Goal: Information Seeking & Learning: Learn about a topic

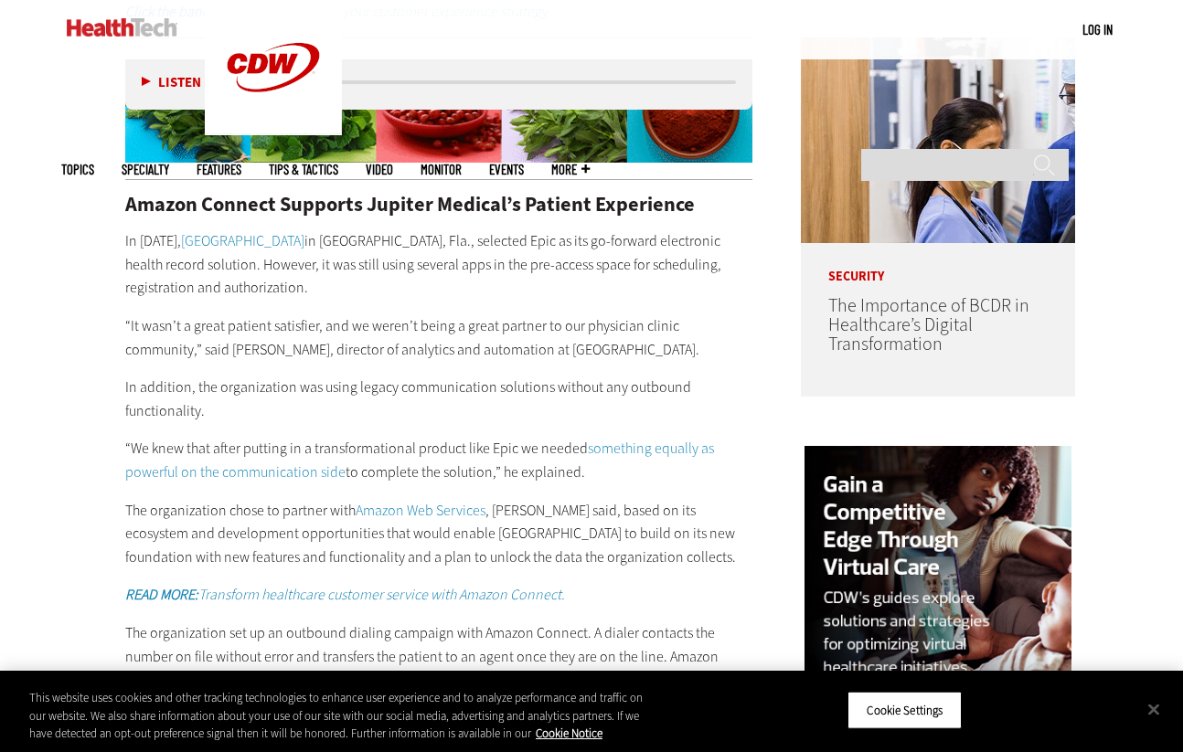
scroll to position [1379, 0]
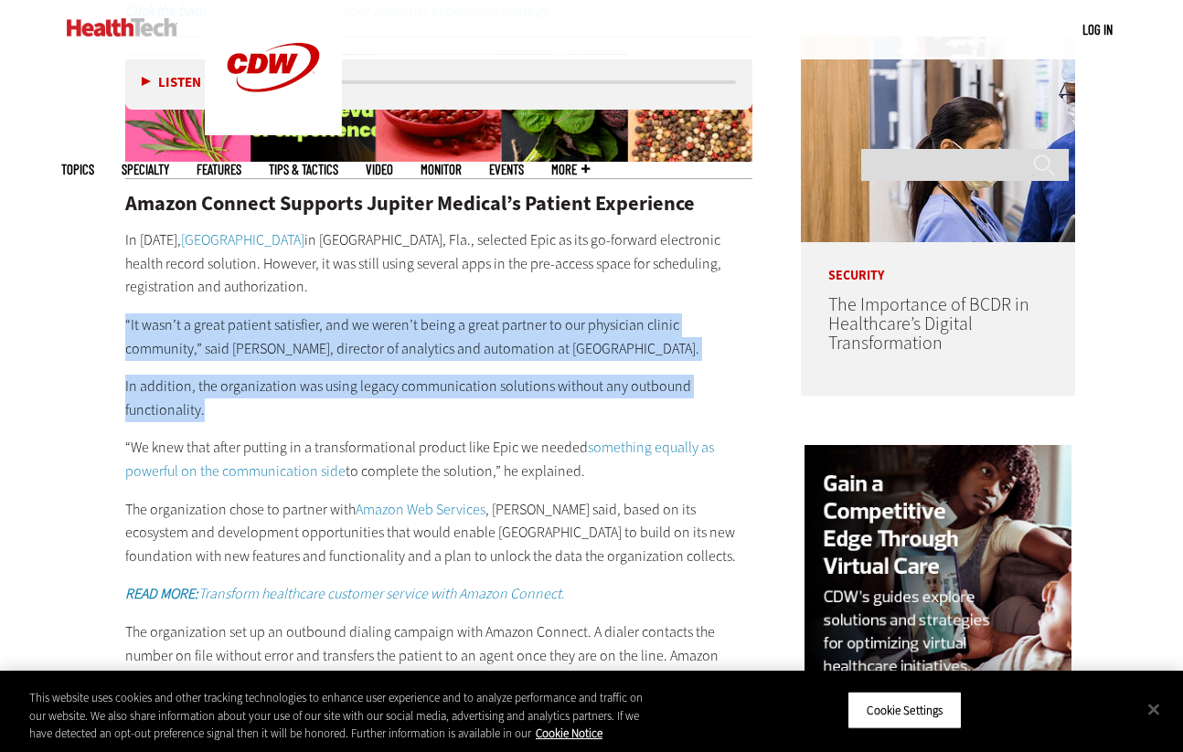
drag, startPoint x: 273, startPoint y: 301, endPoint x: 420, endPoint y: 406, distance: 180.2
click at [418, 405] on div "Amazon Connect Supports Jupiter Medical’s Patient Experience In [DATE], [GEOGRA…" at bounding box center [438, 635] width 627 height 883
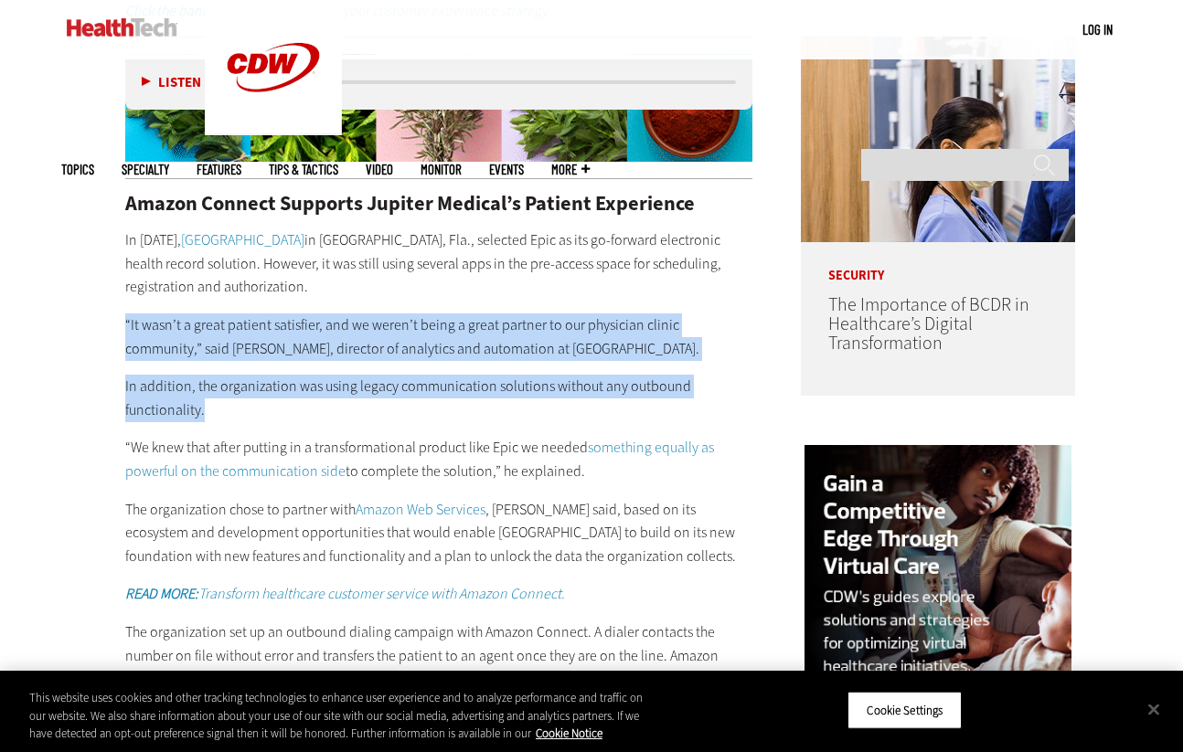
click at [420, 406] on p "In addition, the organization was using legacy communication solutions without …" at bounding box center [438, 398] width 627 height 47
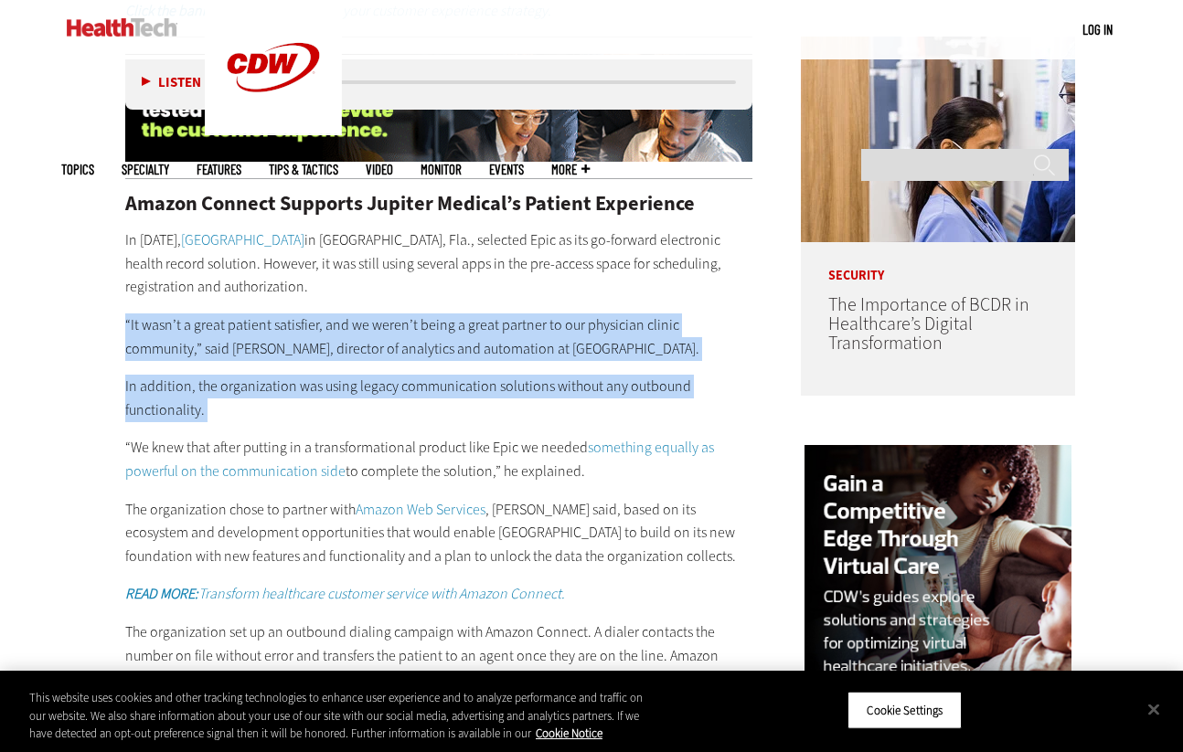
drag, startPoint x: 420, startPoint y: 406, endPoint x: 246, endPoint y: 306, distance: 200.3
click at [246, 306] on div "Amazon Connect Supports Jupiter Medical’s Patient Experience In [DATE], [GEOGRA…" at bounding box center [438, 635] width 627 height 883
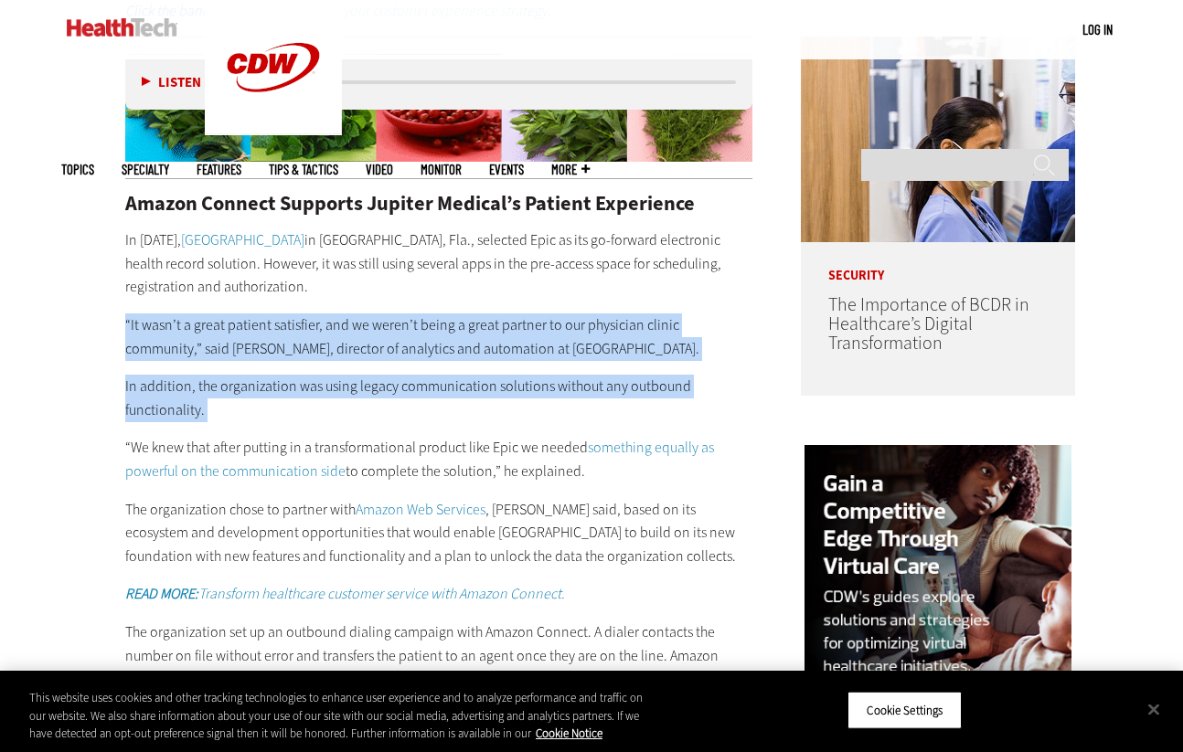
click at [243, 314] on p "“It wasn’t a great patient satisfier, and we weren’t being a great partner to o…" at bounding box center [438, 337] width 627 height 47
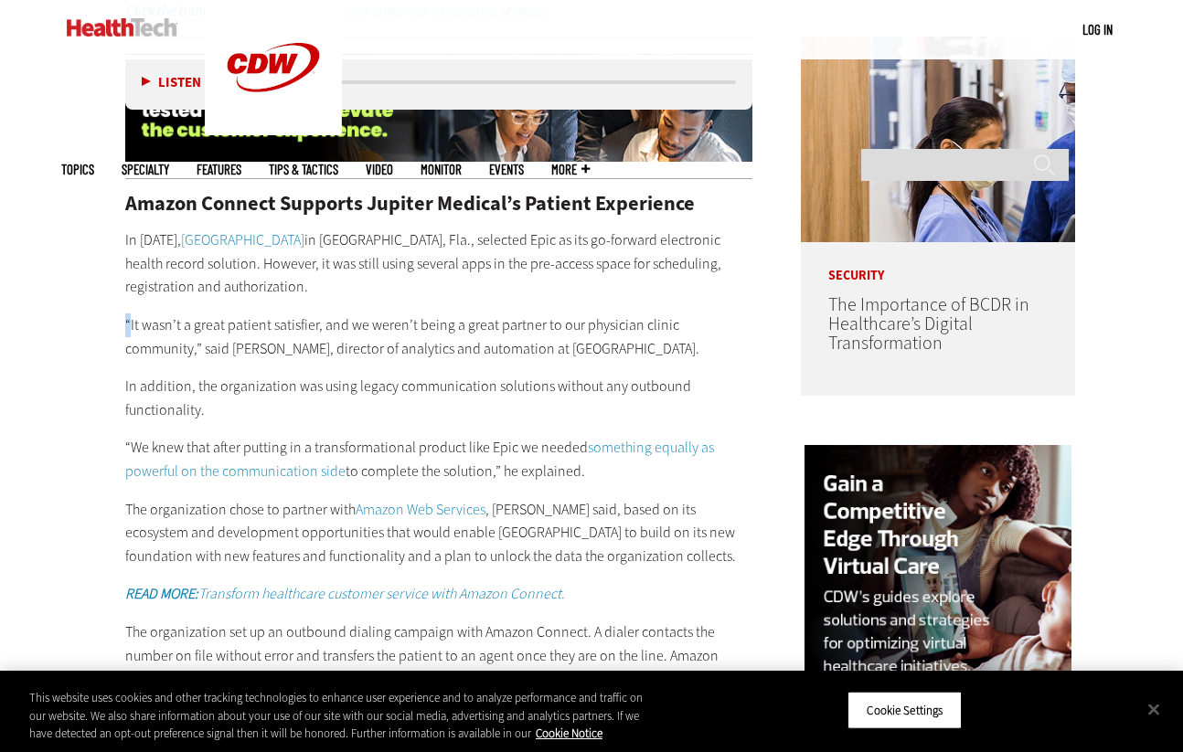
click at [243, 314] on p "“It wasn’t a great patient satisfier, and we weren’t being a great partner to o…" at bounding box center [438, 337] width 627 height 47
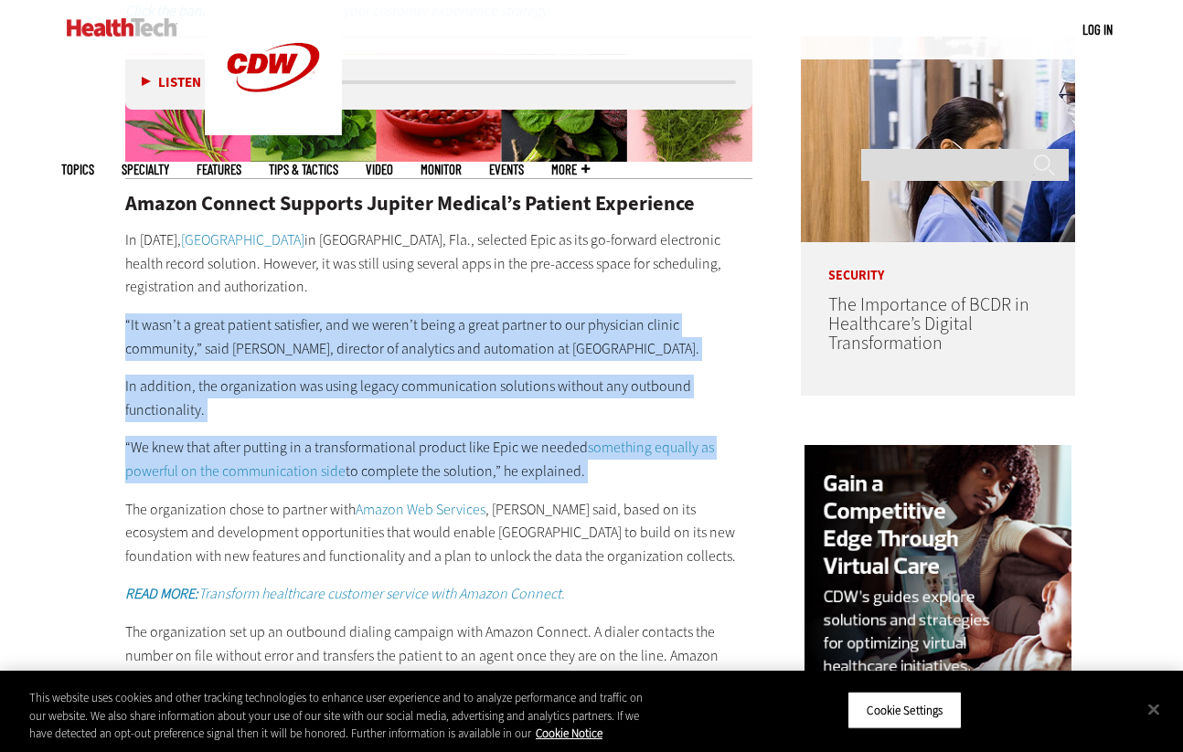
drag, startPoint x: 243, startPoint y: 306, endPoint x: 325, endPoint y: 417, distance: 137.9
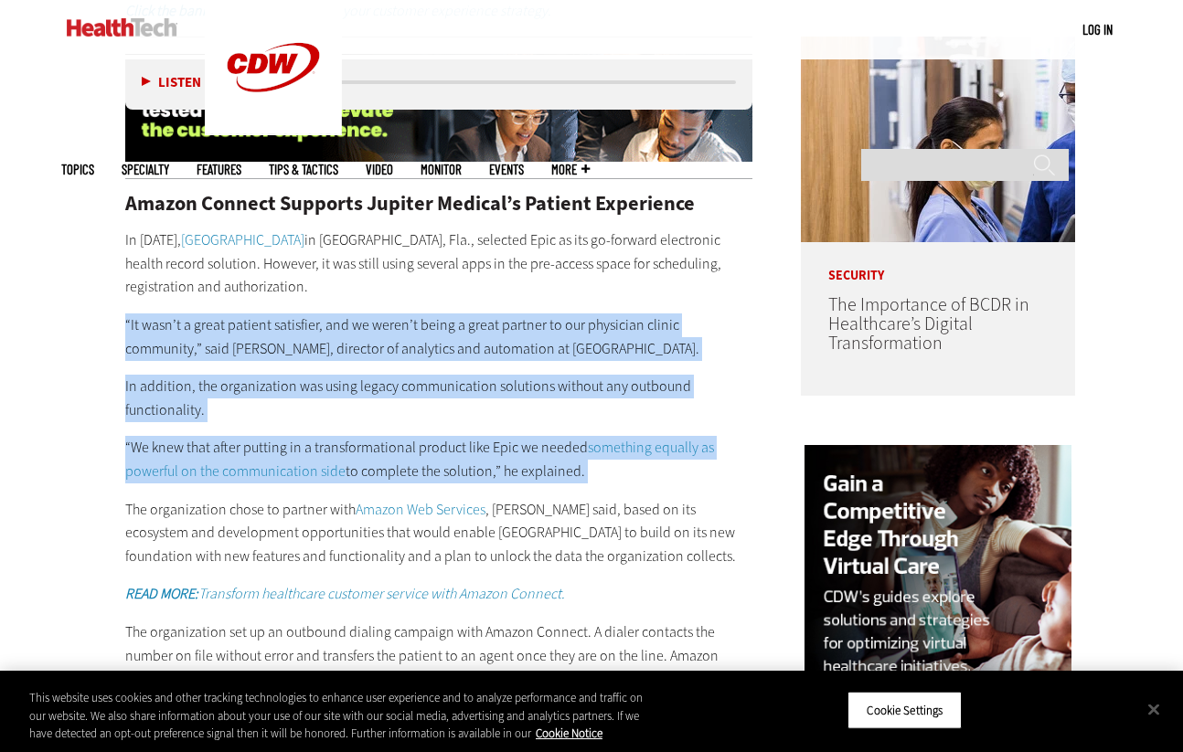
click at [325, 417] on div "Amazon Connect Supports Jupiter Medical’s Patient Experience In [DATE], [GEOGRA…" at bounding box center [438, 635] width 627 height 883
click at [327, 421] on div "Amazon Connect Supports Jupiter Medical’s Patient Experience In [DATE], [GEOGRA…" at bounding box center [438, 635] width 627 height 883
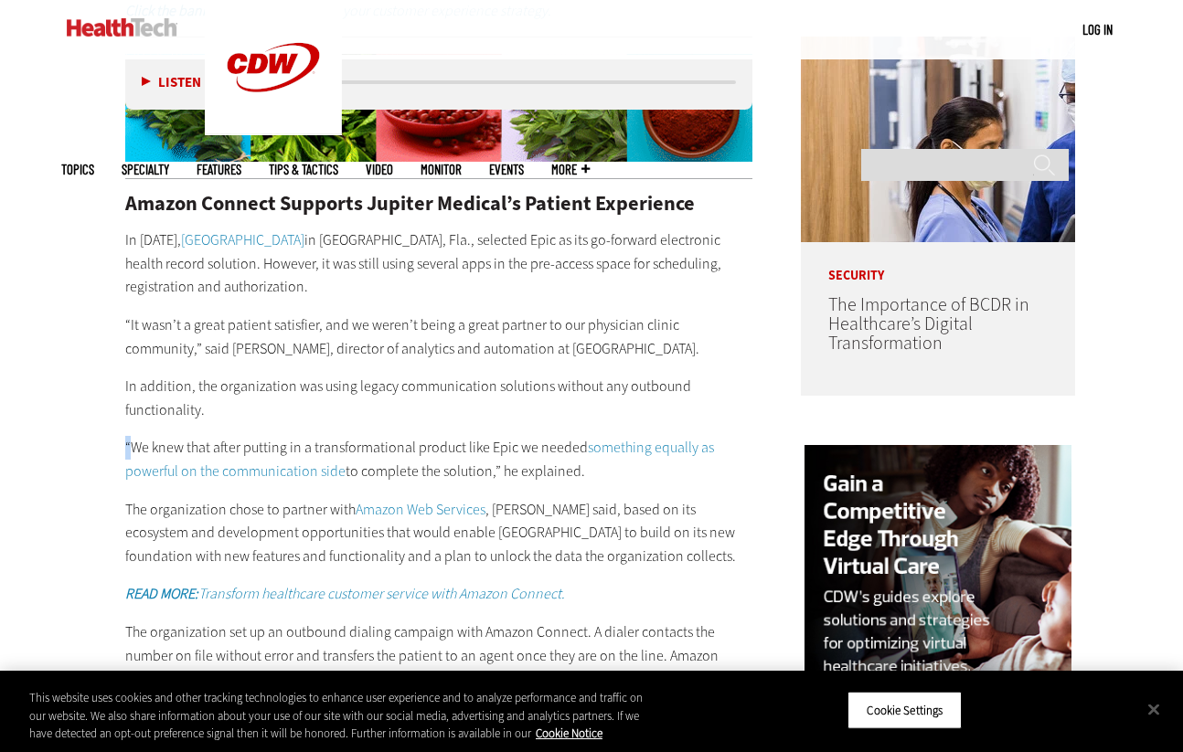
click at [327, 421] on div "Amazon Connect Supports Jupiter Medical’s Patient Experience In [DATE], [GEOGRA…" at bounding box center [438, 635] width 627 height 883
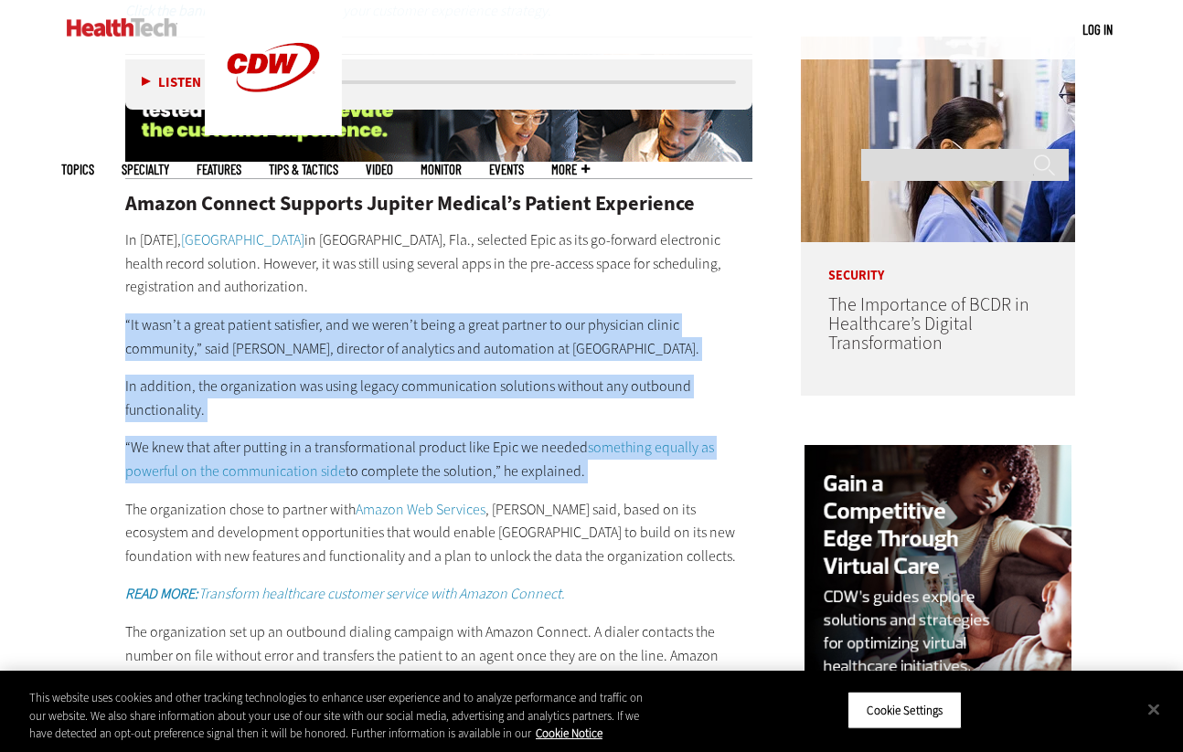
drag, startPoint x: 327, startPoint y: 421, endPoint x: 209, endPoint y: 311, distance: 161.1
click at [214, 314] on div "Amazon Connect Supports Jupiter Medical’s Patient Experience In [DATE], [GEOGRA…" at bounding box center [438, 635] width 627 height 883
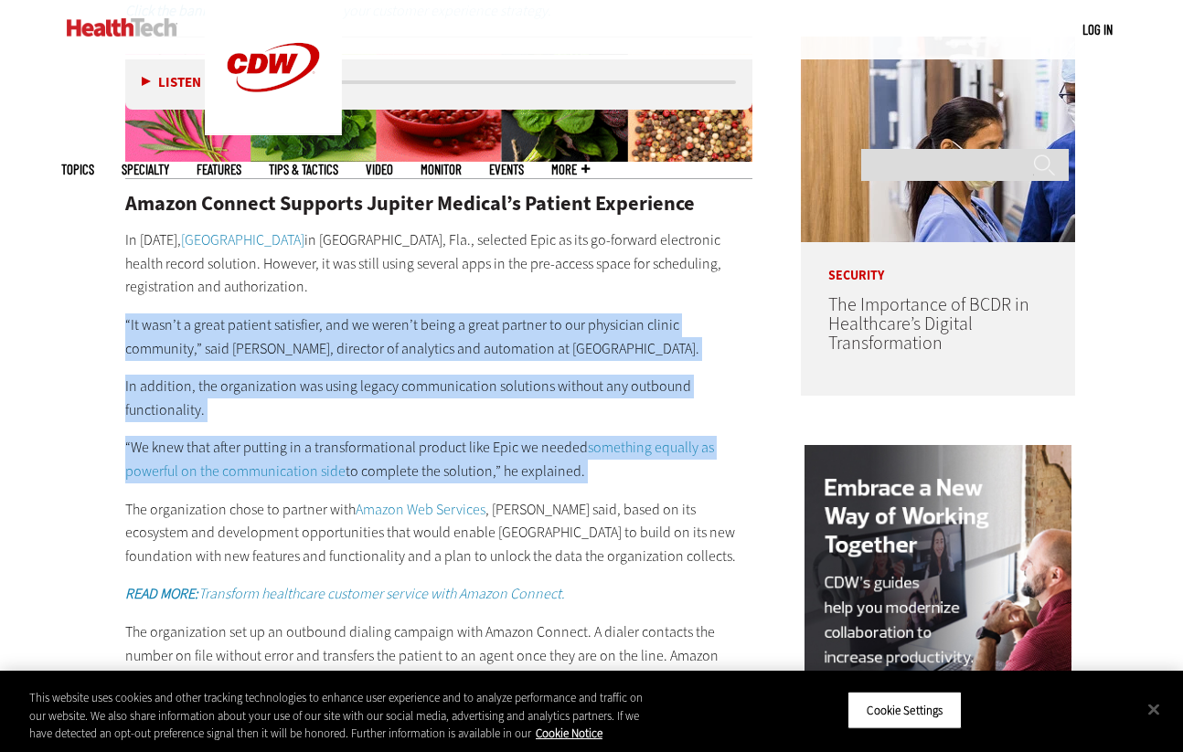
click at [209, 314] on p "“It wasn’t a great patient satisfier, and we weren’t being a great partner to o…" at bounding box center [438, 337] width 627 height 47
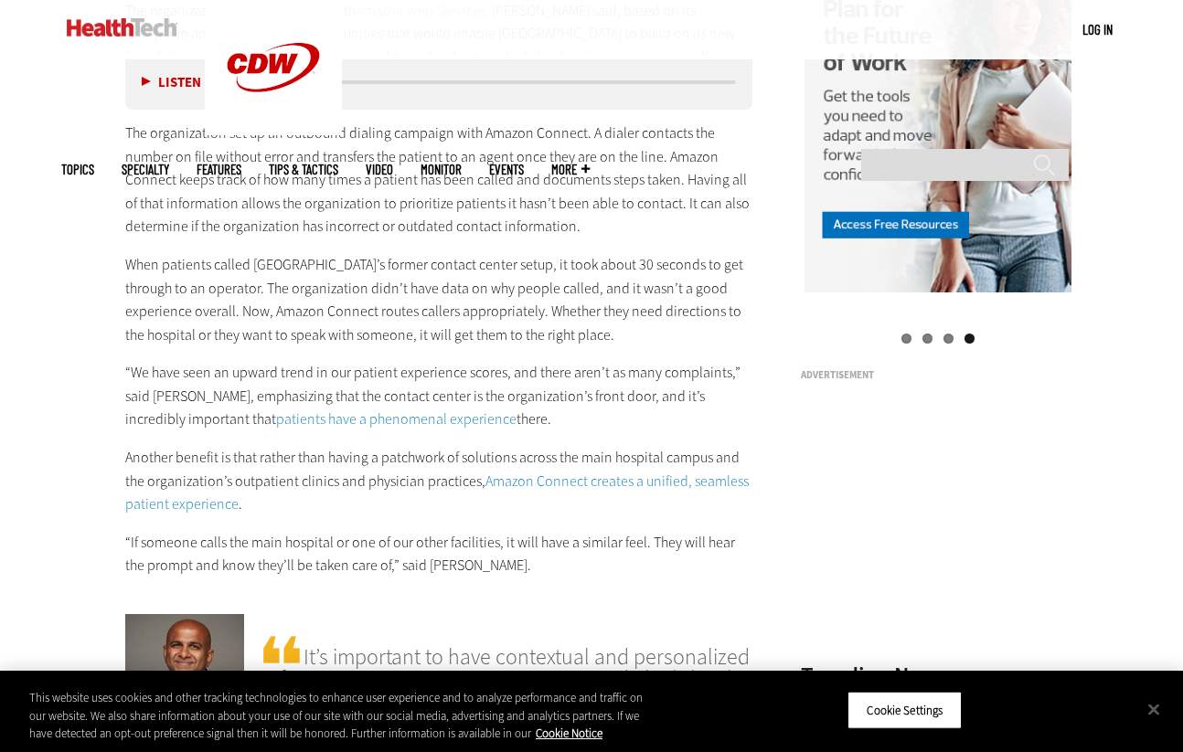
scroll to position [1894, 0]
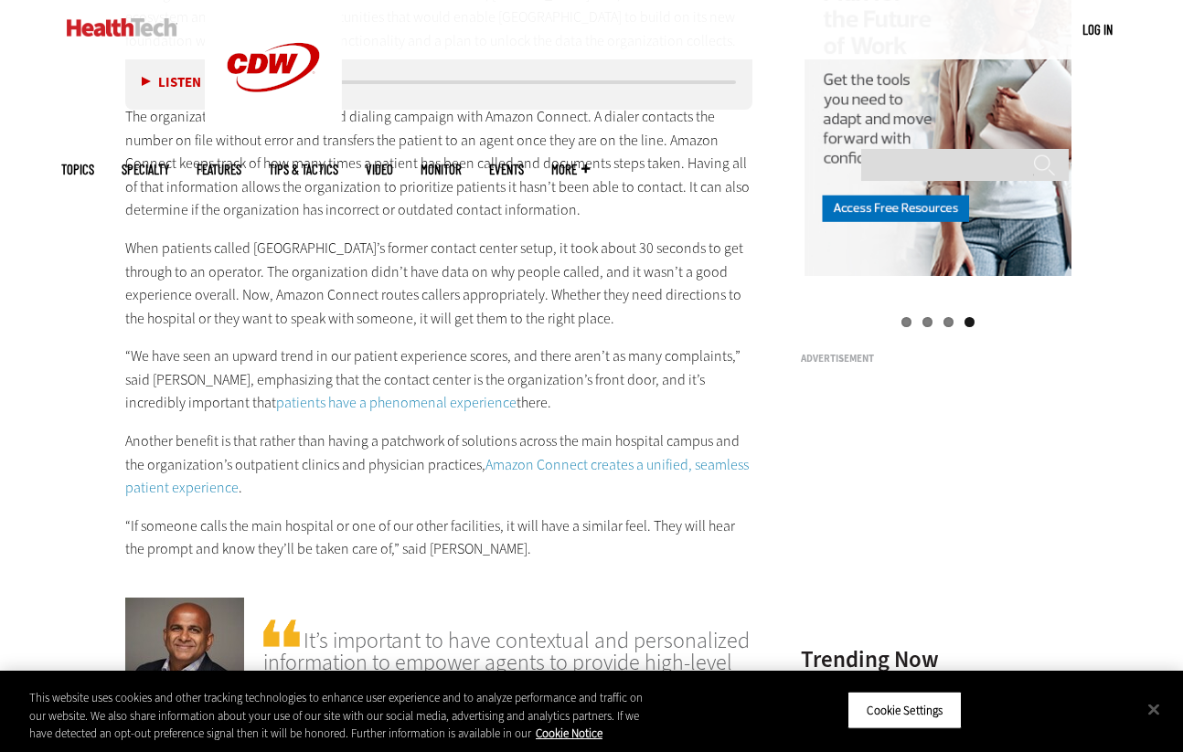
click at [175, 364] on p "“We have seen an upward trend in our patient experience scores, and there aren’…" at bounding box center [438, 380] width 627 height 70
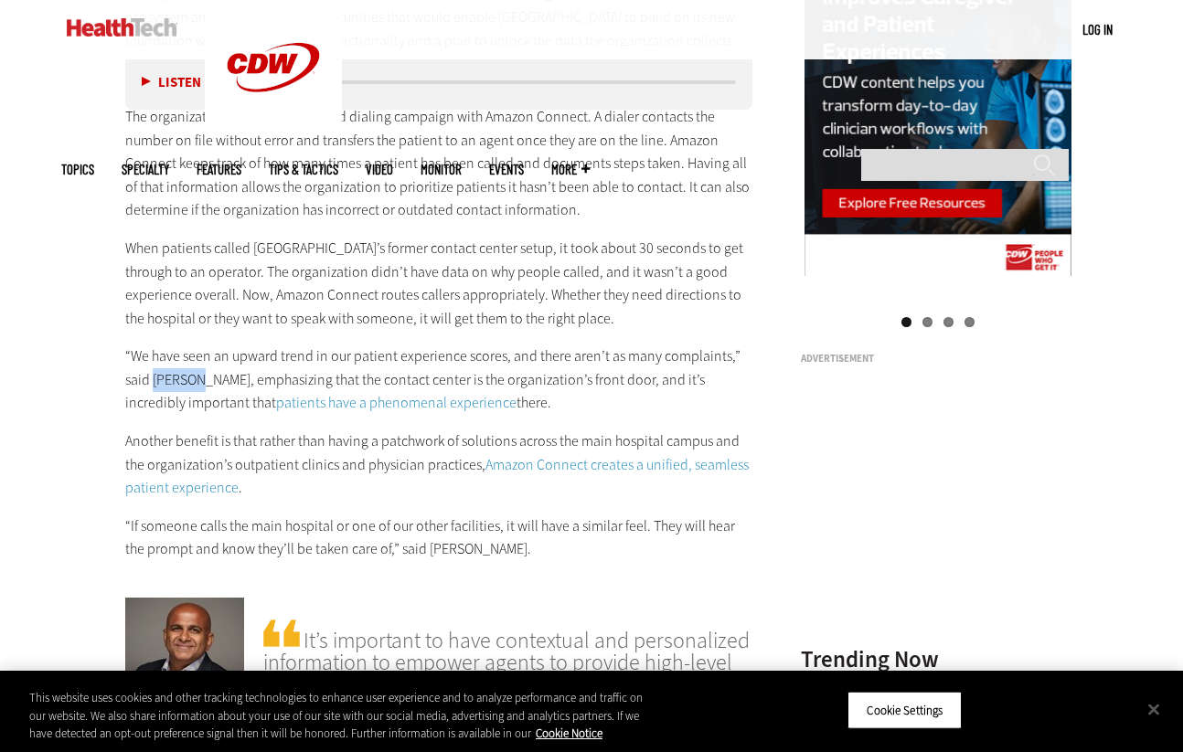
click at [175, 364] on p "“We have seen an upward trend in our patient experience scores, and there aren’…" at bounding box center [438, 380] width 627 height 70
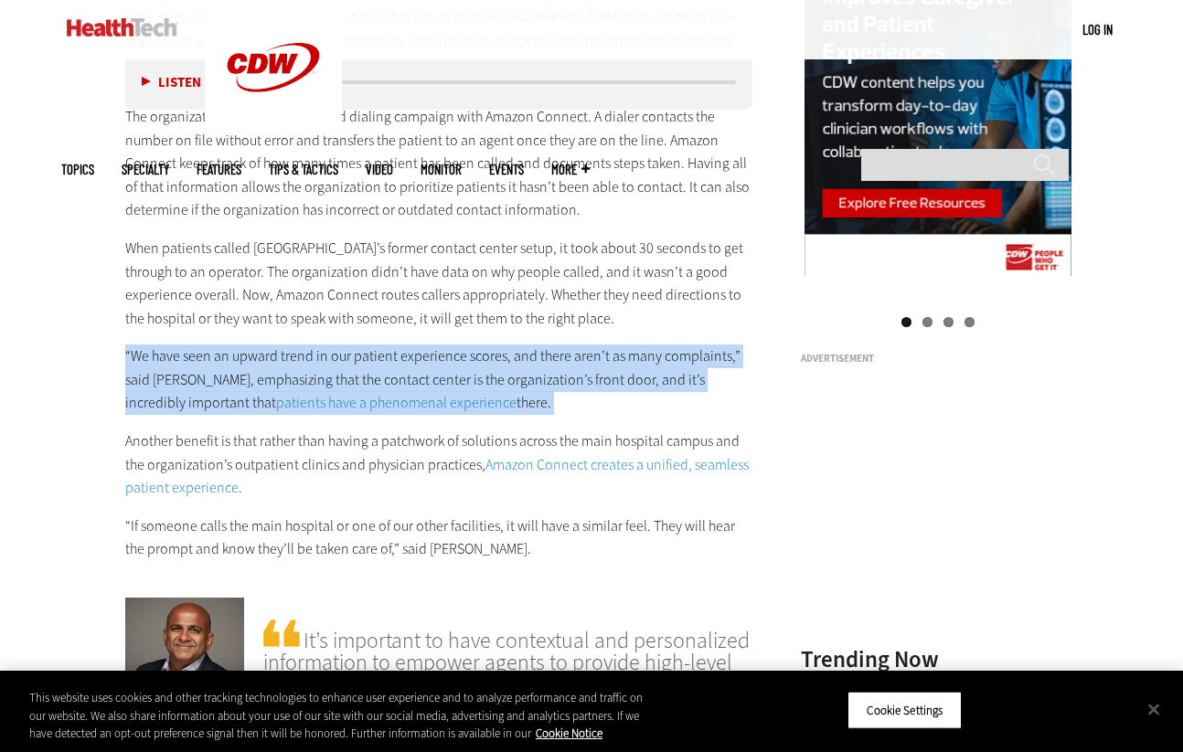
click at [175, 364] on p "“We have seen an upward trend in our patient experience scores, and there aren’…" at bounding box center [438, 380] width 627 height 70
